Goal: Obtain resource: Download file/media

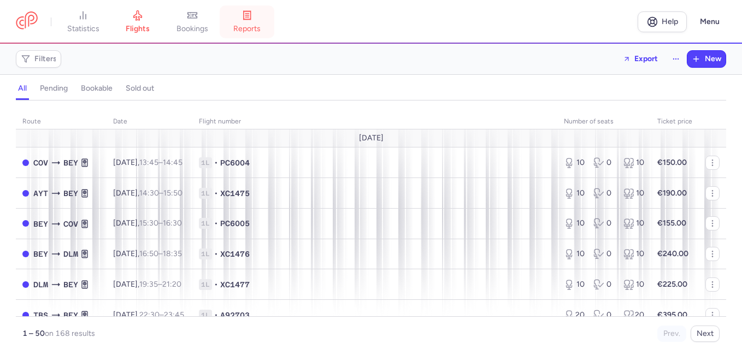
click at [248, 12] on icon at bounding box center [247, 15] width 7 height 9
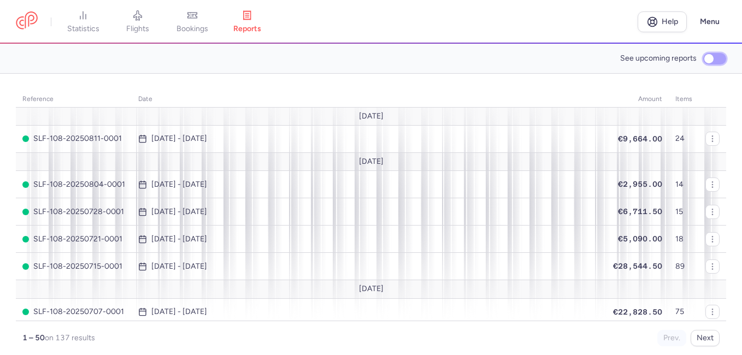
click at [713, 59] on input "See upcoming reports" at bounding box center [715, 58] width 23 height 11
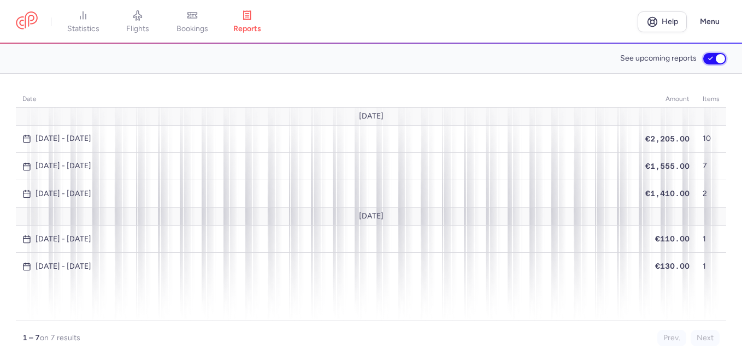
click at [712, 58] on input "See upcoming reports" at bounding box center [715, 58] width 23 height 11
checkbox input "false"
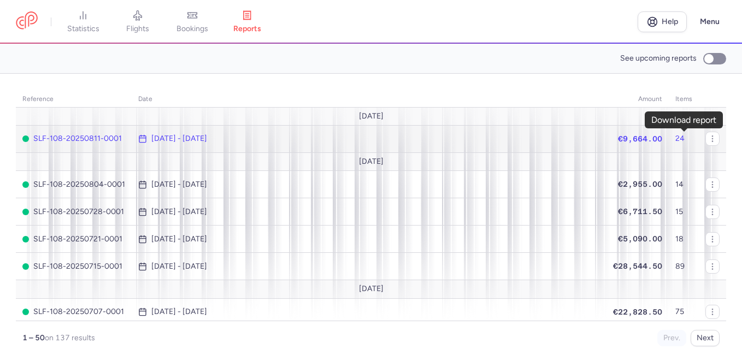
click at [0, 0] on button "button" at bounding box center [0, 0] width 0 height 0
click at [0, 0] on icon "button" at bounding box center [0, 0] width 0 height 0
click at [669, 139] on td "24" at bounding box center [684, 138] width 30 height 27
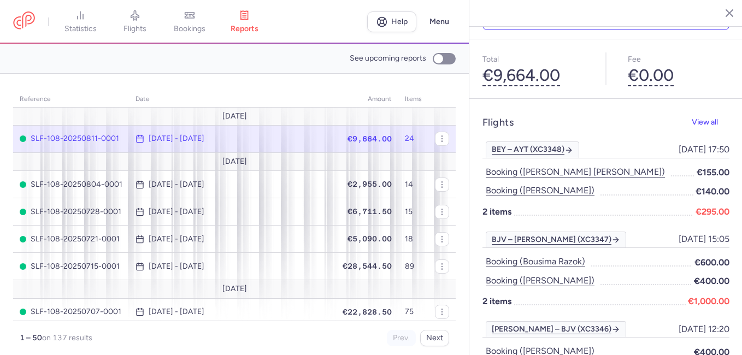
scroll to position [136, 0]
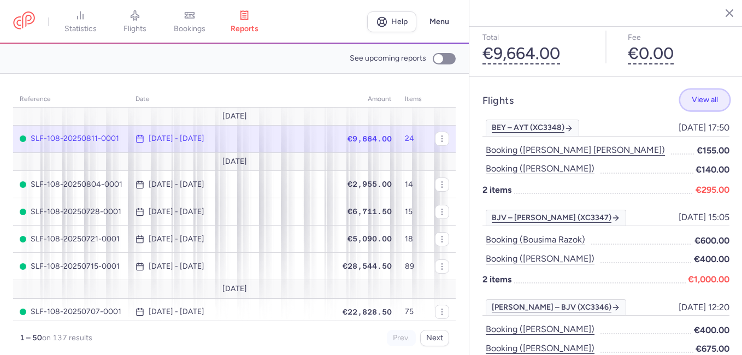
click at [694, 96] on span "View all" at bounding box center [705, 100] width 26 height 8
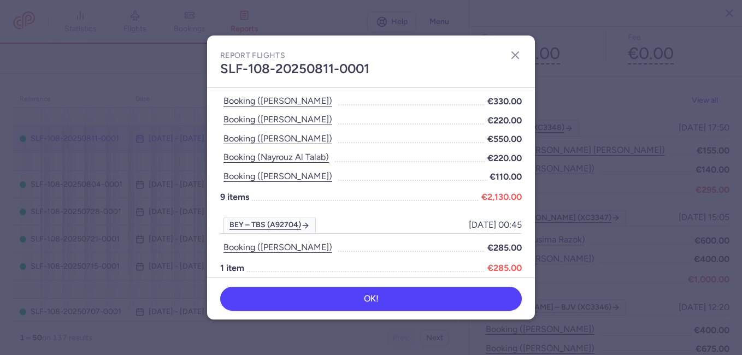
scroll to position [886, 0]
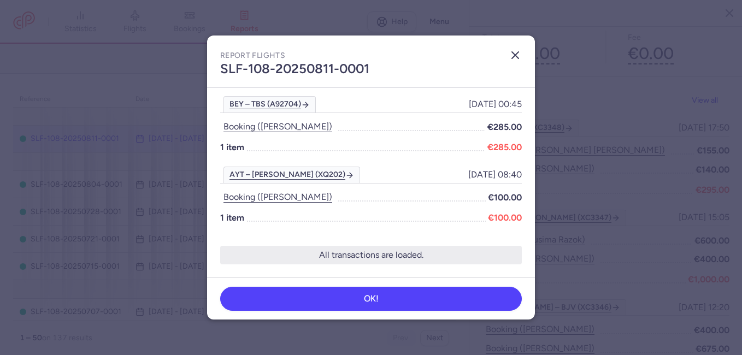
click at [514, 55] on icon "button" at bounding box center [515, 55] width 13 height 13
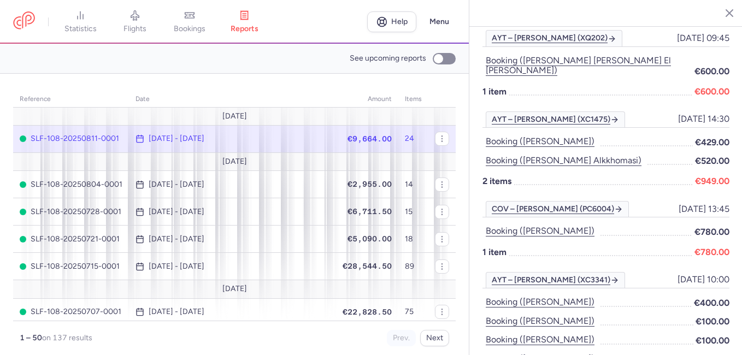
scroll to position [601, 0]
